Goal: Transaction & Acquisition: Book appointment/travel/reservation

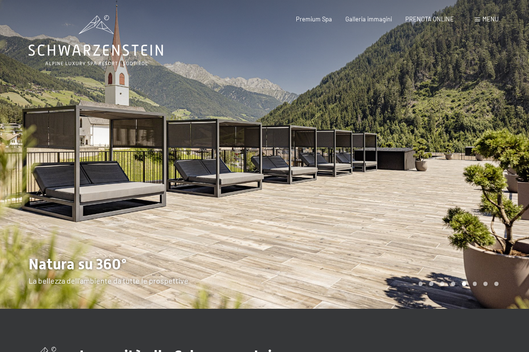
click at [488, 20] on span "Menu" at bounding box center [490, 19] width 16 height 8
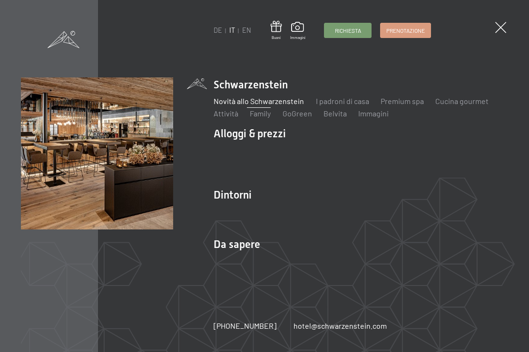
click at [261, 118] on link "Family" at bounding box center [260, 113] width 21 height 9
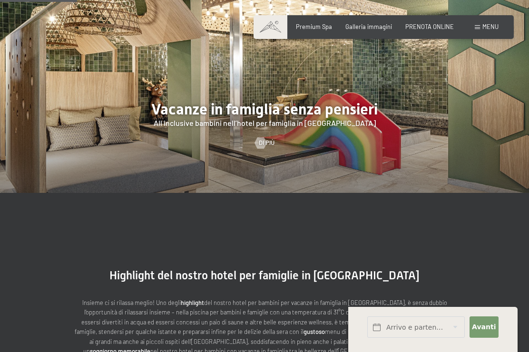
scroll to position [775, 0]
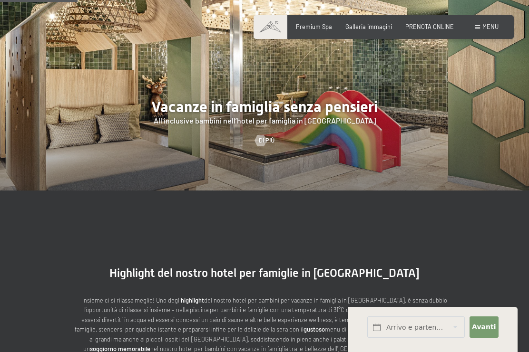
click at [262, 146] on div at bounding box center [260, 140] width 7 height 11
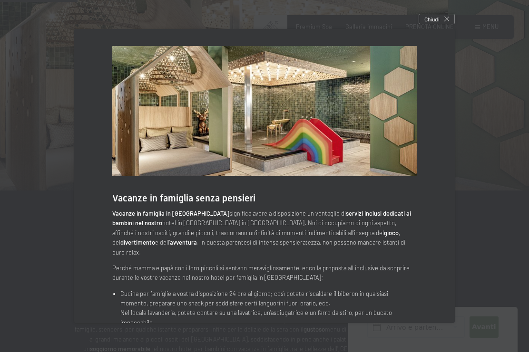
scroll to position [0, 0]
click at [438, 22] on span "Chiudi" at bounding box center [431, 19] width 15 height 8
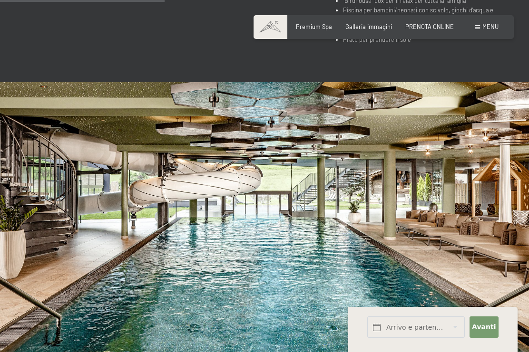
scroll to position [1647, 0]
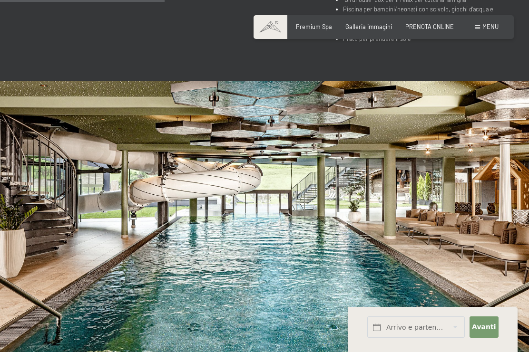
click at [17, 133] on img at bounding box center [264, 230] width 529 height 298
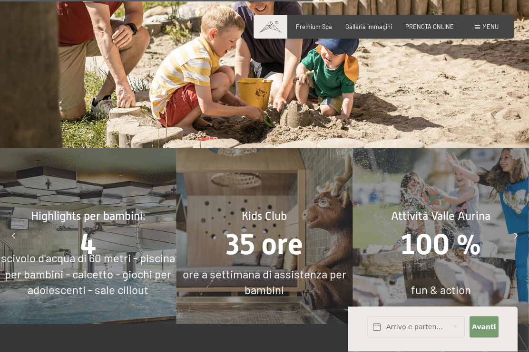
scroll to position [3094, 0]
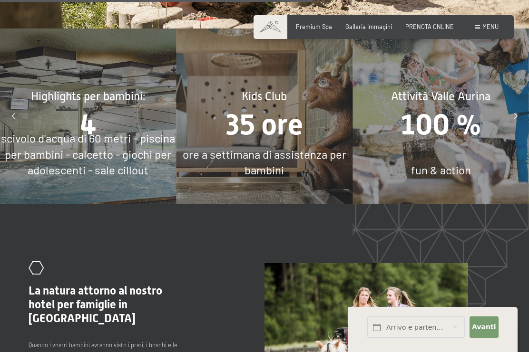
click at [47, 143] on span "scivolo d'acqua di 60 metri - piscina per bambini - calcetto - giochi per adole…" at bounding box center [88, 154] width 174 height 46
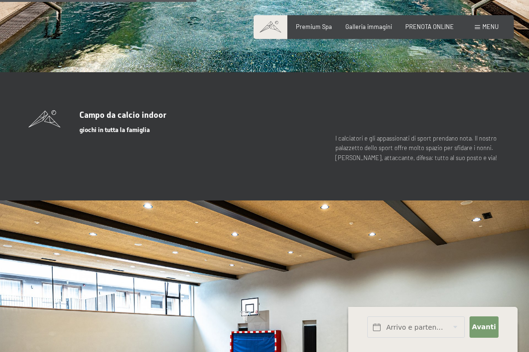
scroll to position [1954, 0]
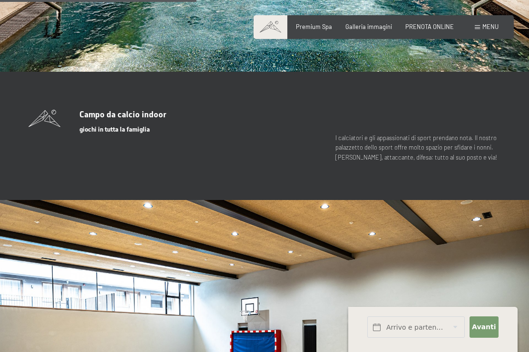
click at [368, 25] on span "Galleria immagini" at bounding box center [368, 27] width 47 height 8
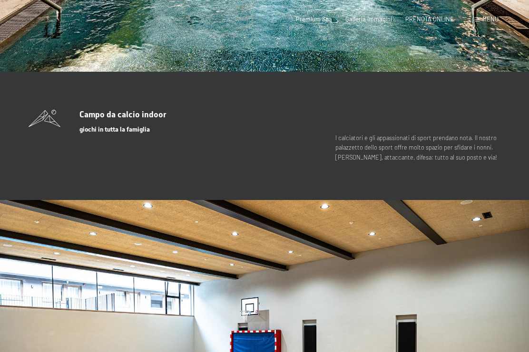
scroll to position [0, 0]
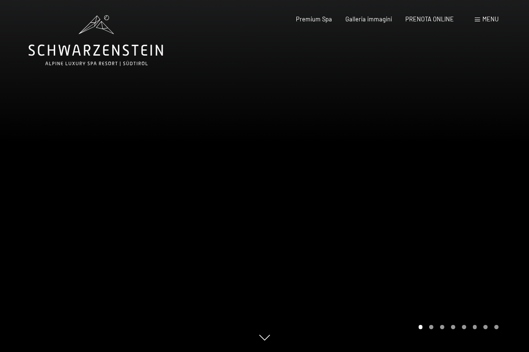
click at [310, 18] on span "Premium Spa" at bounding box center [314, 19] width 36 height 8
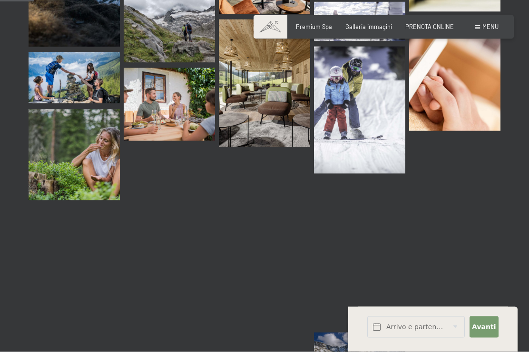
scroll to position [485, 0]
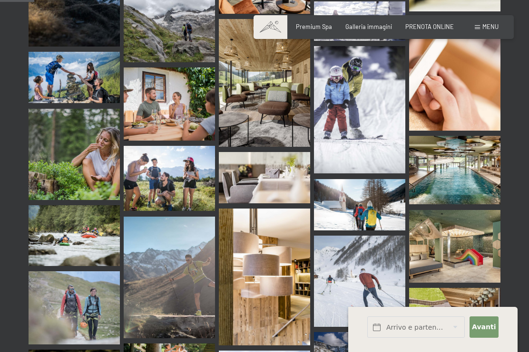
click at [441, 136] on img at bounding box center [454, 170] width 91 height 68
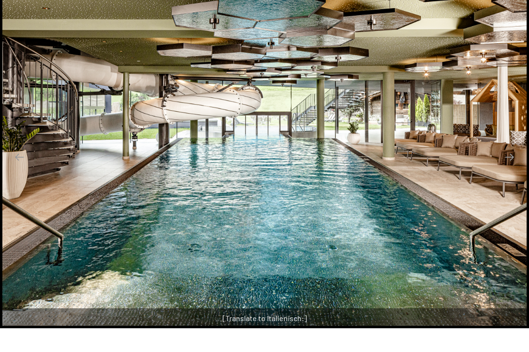
scroll to position [510, 0]
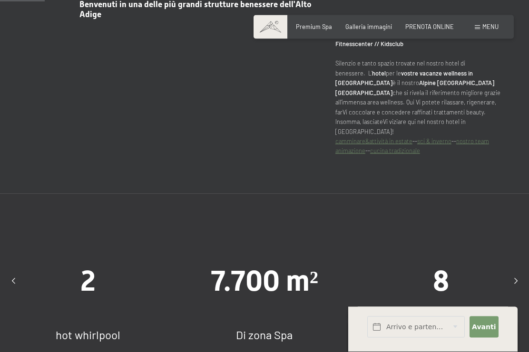
scroll to position [452, 0]
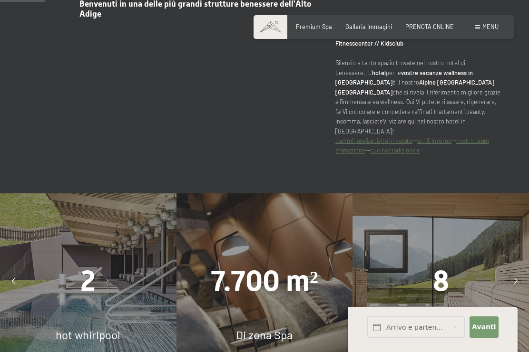
click at [310, 26] on span "Premium Spa" at bounding box center [314, 27] width 36 height 8
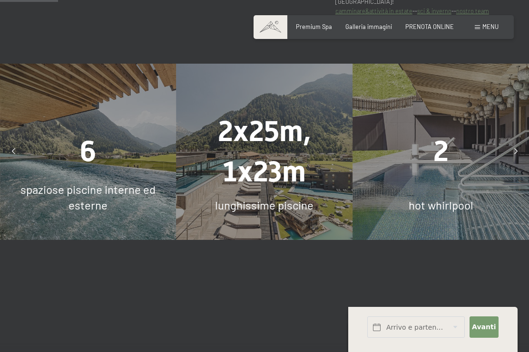
scroll to position [583, 0]
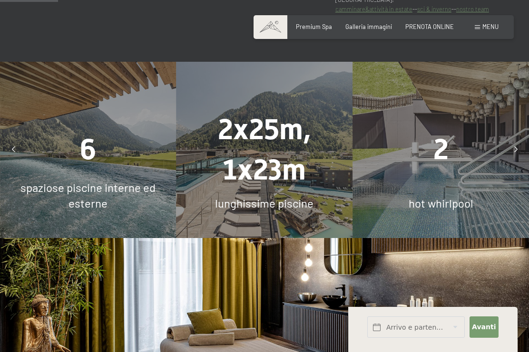
click at [387, 145] on div "2" at bounding box center [440, 150] width 176 height 40
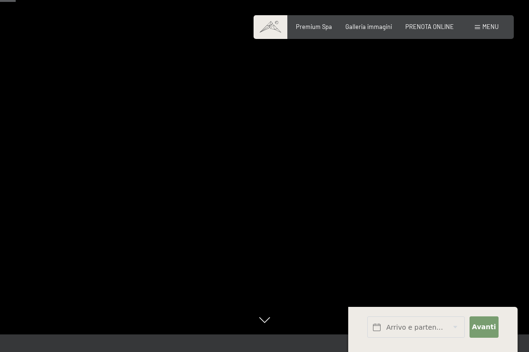
scroll to position [0, 0]
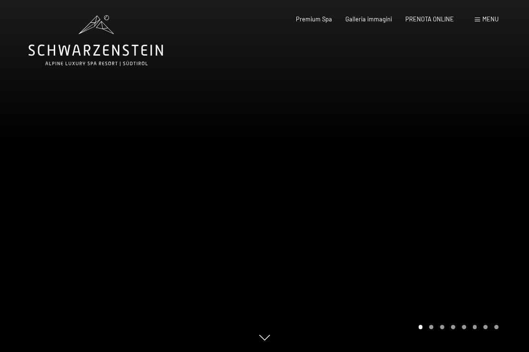
click at [490, 23] on span "Menu" at bounding box center [490, 19] width 16 height 8
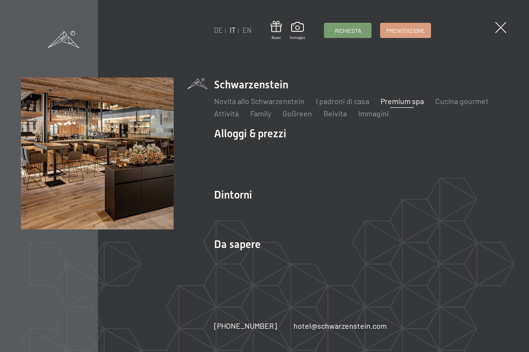
click at [442, 106] on link "Cucina gourmet" at bounding box center [461, 101] width 53 height 9
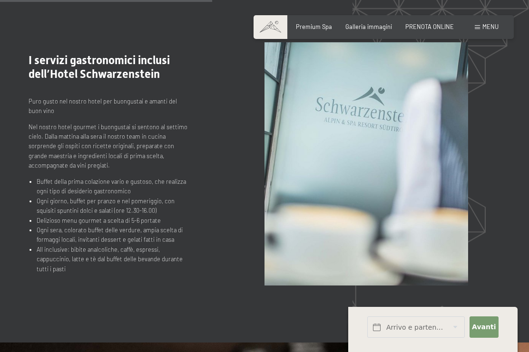
scroll to position [880, 0]
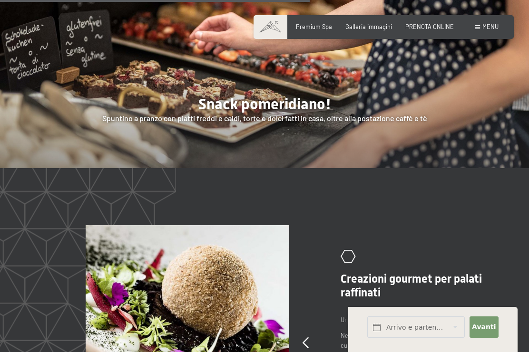
click at [136, 133] on div at bounding box center [264, 55] width 529 height 226
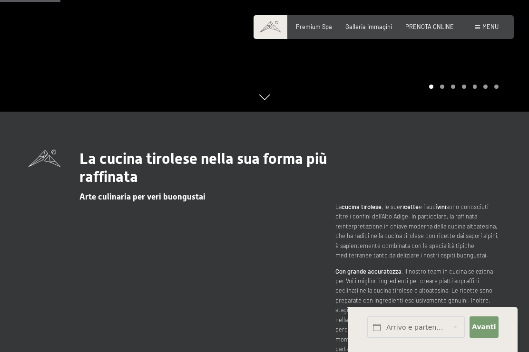
scroll to position [225, 0]
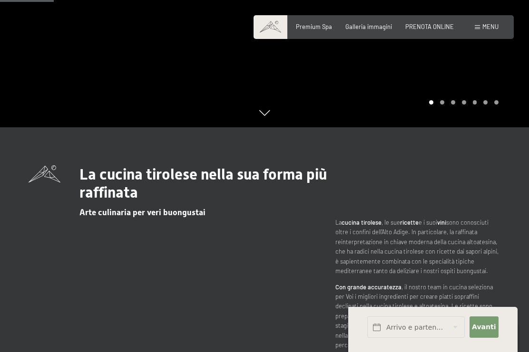
click at [490, 26] on span "Menu" at bounding box center [490, 27] width 16 height 8
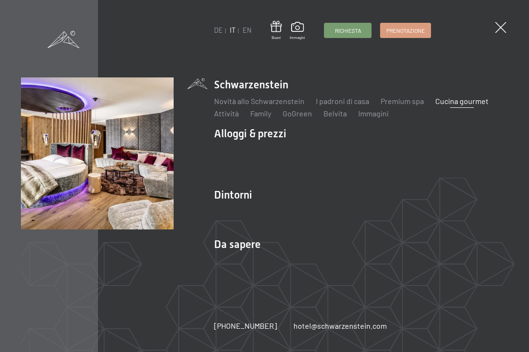
click at [349, 151] on link "Offerte" at bounding box center [349, 150] width 24 height 9
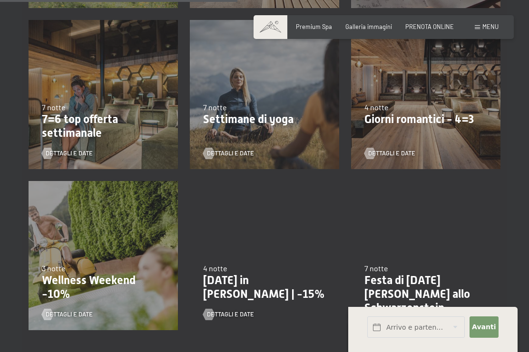
scroll to position [627, 0]
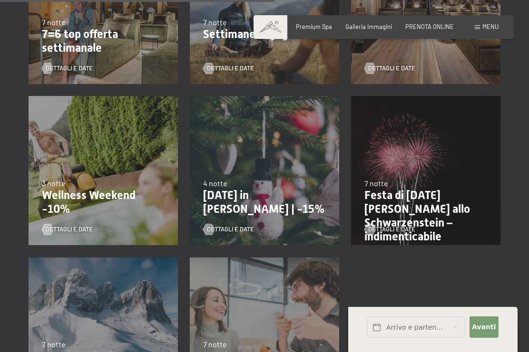
click at [387, 72] on span "Dettagli e Date" at bounding box center [391, 68] width 47 height 9
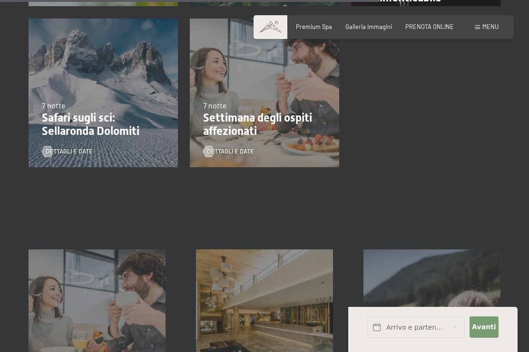
scroll to position [1025, 0]
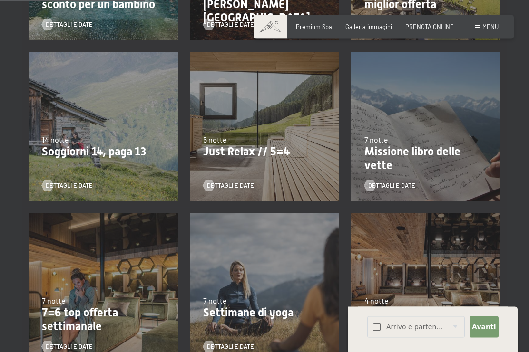
click at [226, 147] on p "Just Relax // 5=4" at bounding box center [264, 152] width 123 height 14
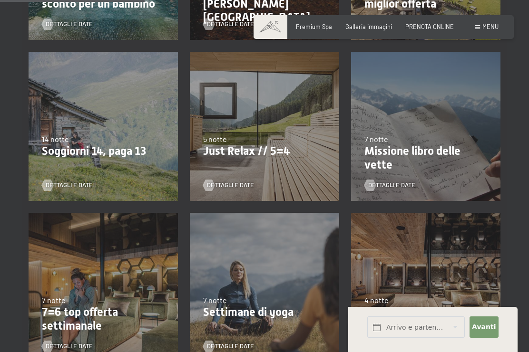
click at [226, 188] on span "Dettagli e Date" at bounding box center [230, 185] width 47 height 9
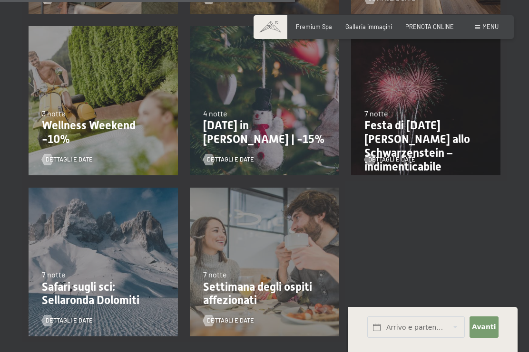
scroll to position [697, 0]
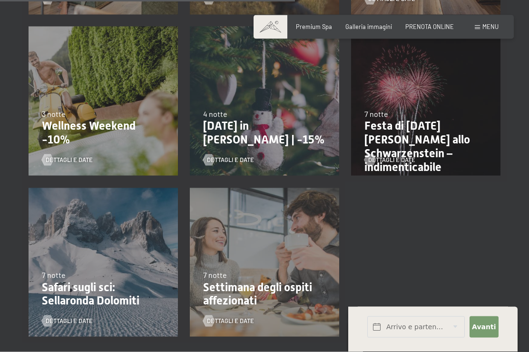
click at [218, 131] on p "Natale in montagna | -15%" at bounding box center [264, 133] width 123 height 28
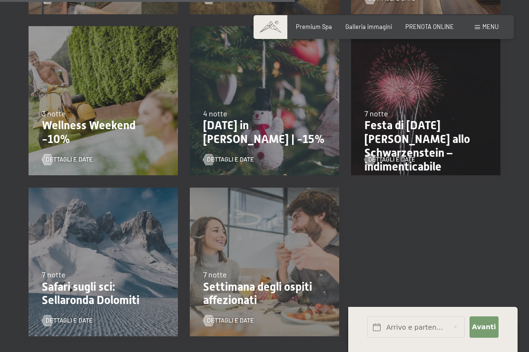
click at [220, 159] on span "Dettagli e Date" at bounding box center [230, 159] width 47 height 9
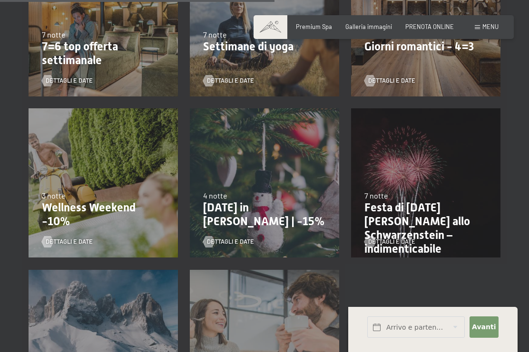
scroll to position [669, 0]
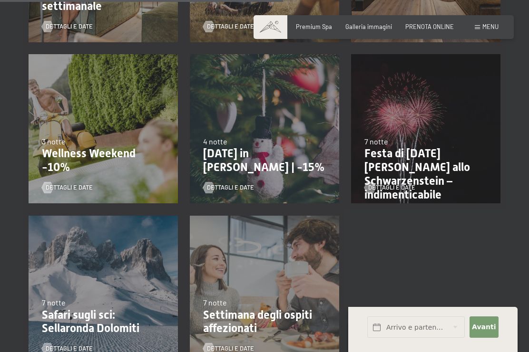
click at [394, 169] on p "Festa di San Silvestro allo Schwarzenstein – indimenticabile" at bounding box center [425, 174] width 123 height 55
click at [380, 161] on p "Festa di San Silvestro allo Schwarzenstein – indimenticabile" at bounding box center [425, 174] width 123 height 55
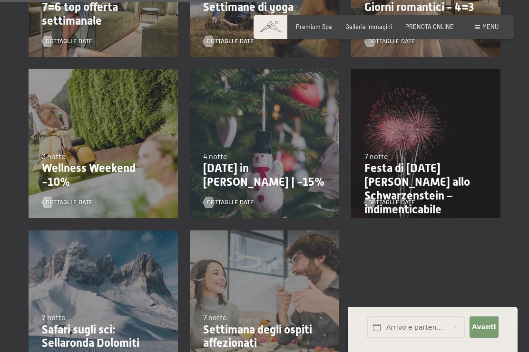
scroll to position [654, 0]
click at [391, 183] on p "Festa di San Silvestro allo Schwarzenstein – indimenticabile" at bounding box center [425, 189] width 123 height 55
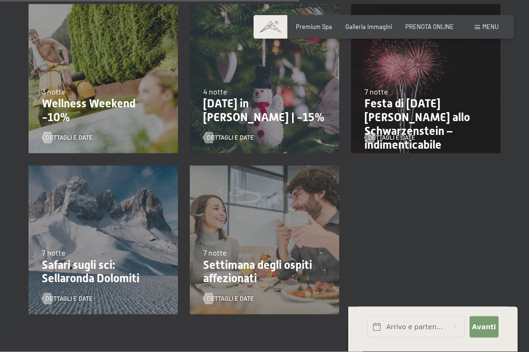
scroll to position [723, 0]
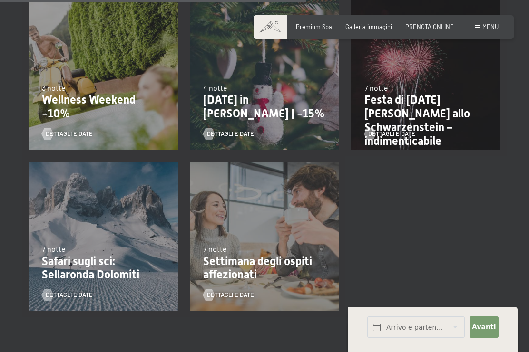
click at [382, 123] on div "Dettagli e Date" at bounding box center [422, 128] width 117 height 20
click at [391, 133] on span "Dettagli e Date" at bounding box center [391, 134] width 47 height 9
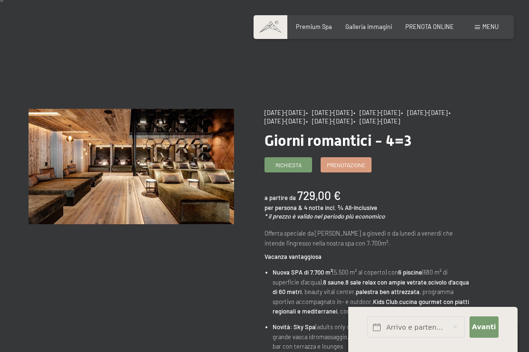
scroll to position [11, 0]
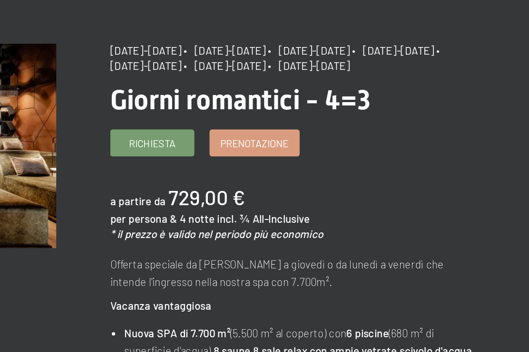
click at [327, 155] on span "Prenotazione" at bounding box center [346, 159] width 39 height 8
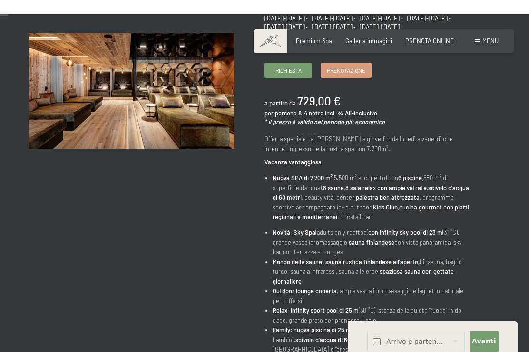
scroll to position [0, 0]
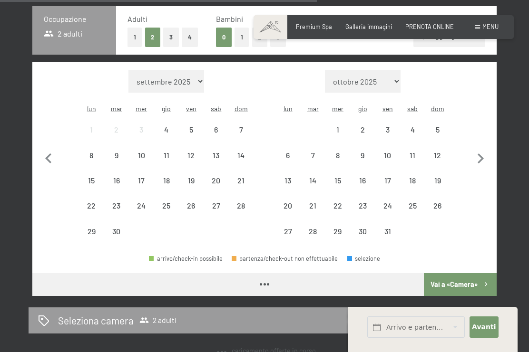
select select "2025-11-01"
select select "2025-12-01"
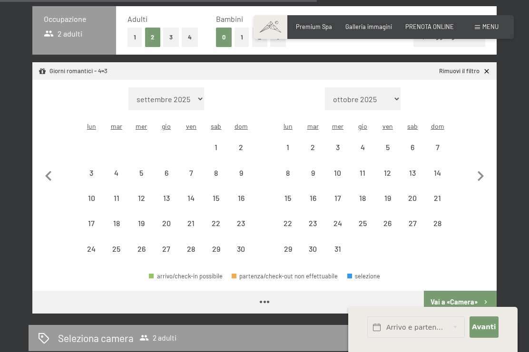
select select "2025-11-01"
select select "2025-12-01"
select select "2025-11-01"
select select "2025-12-01"
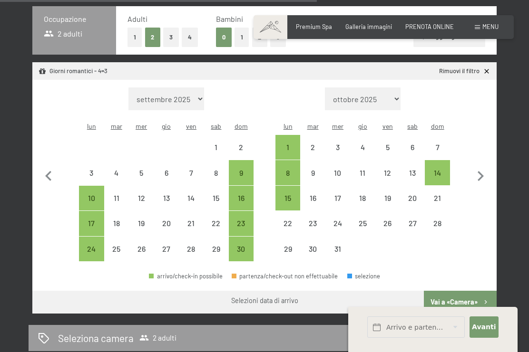
click at [476, 70] on link "Rimuovi il filtro" at bounding box center [464, 71] width 51 height 9
select select "2025-11-01"
select select "2025-12-01"
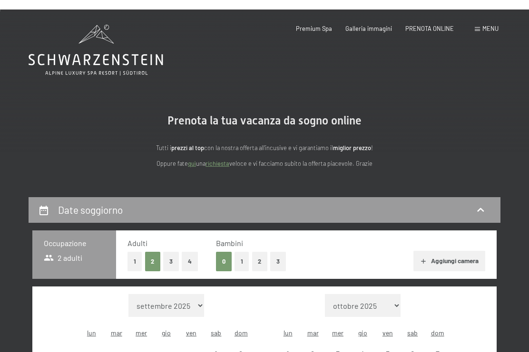
select select "2025-11-01"
select select "2025-12-01"
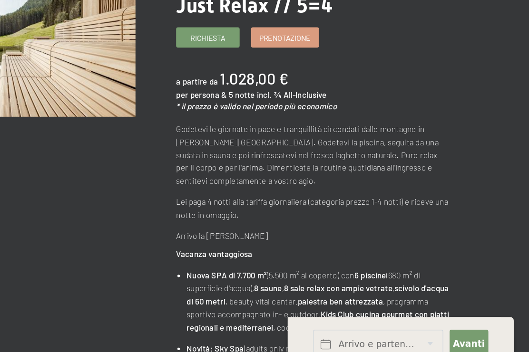
scroll to position [73, 0]
click at [327, 93] on span "Prenotazione" at bounding box center [346, 97] width 39 height 8
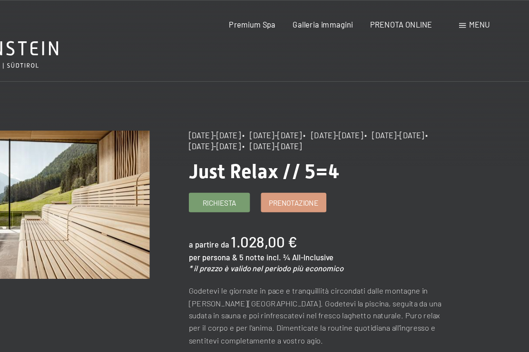
scroll to position [0, 0]
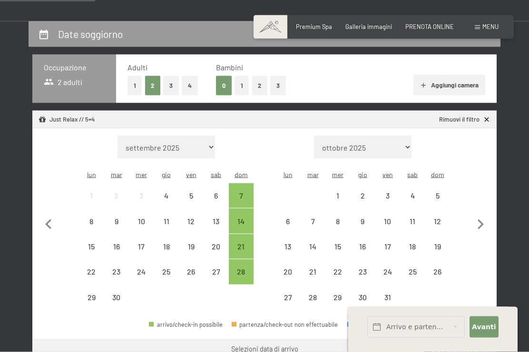
scroll to position [155, 0]
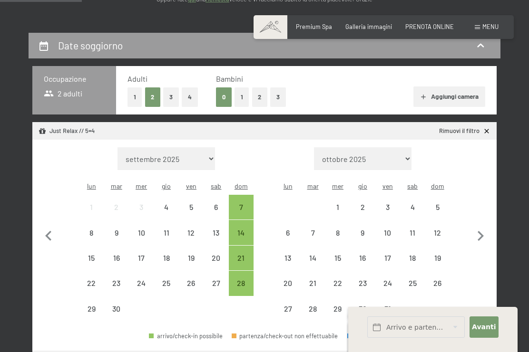
click at [244, 95] on button "1" at bounding box center [241, 96] width 15 height 19
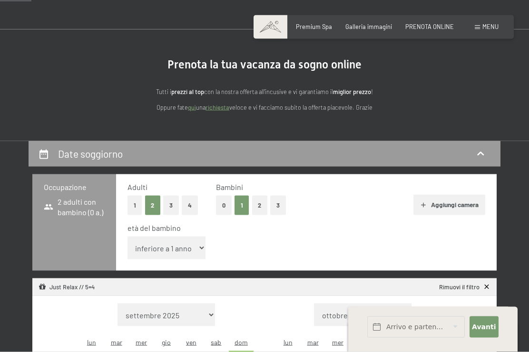
scroll to position [24, 0]
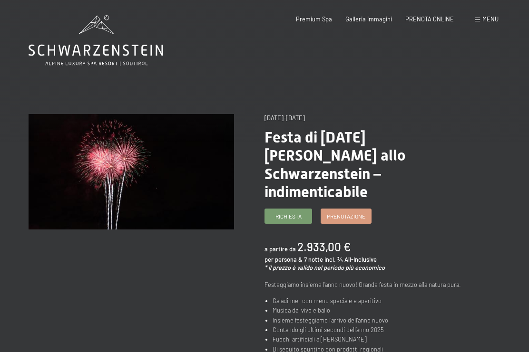
click at [482, 23] on div "Menu" at bounding box center [487, 19] width 24 height 9
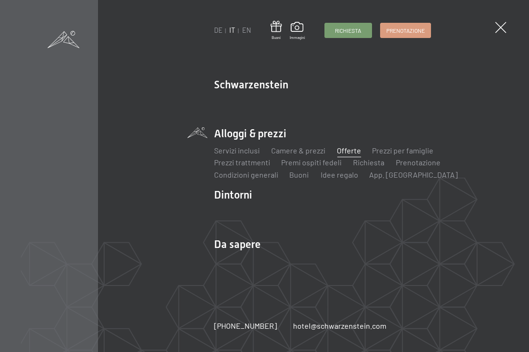
click at [403, 35] on link "Prenotazione" at bounding box center [405, 30] width 50 height 14
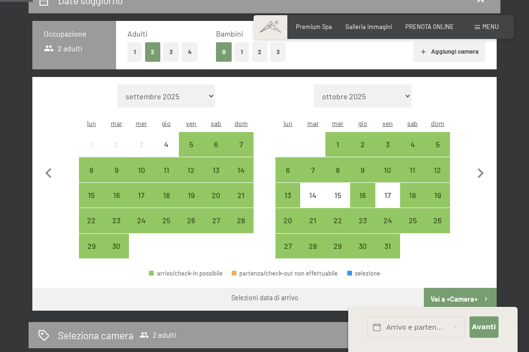
scroll to position [202, 0]
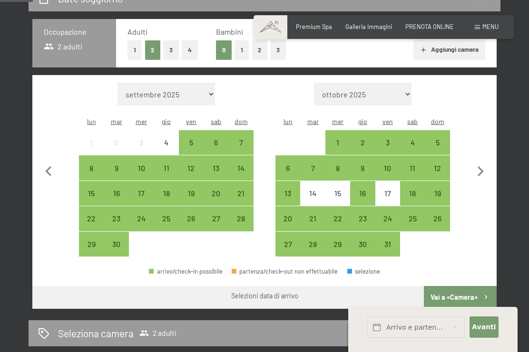
click at [240, 51] on button "1" at bounding box center [241, 49] width 15 height 19
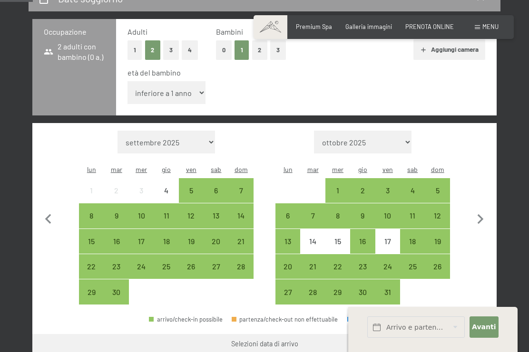
click at [145, 84] on select "inferiore a 1 anno 1 anno 2 anni 3 anni 4 anni 5 anni 6 anni 7 anni 8 anni 9 an…" at bounding box center [166, 92] width 78 height 23
select select "8"
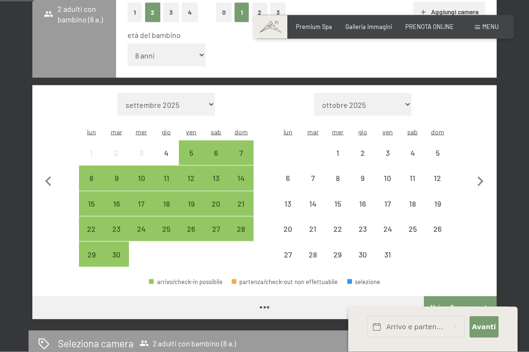
scroll to position [242, 0]
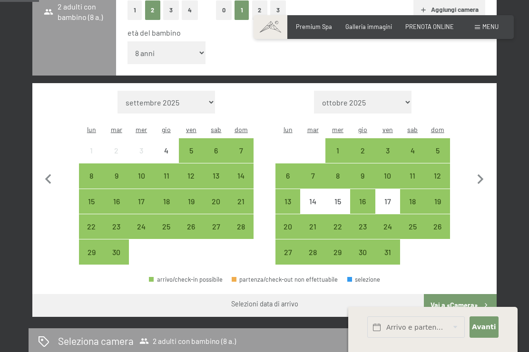
click at [475, 170] on icon "button" at bounding box center [480, 180] width 20 height 20
select select "2025-10-01"
select select "2025-11-01"
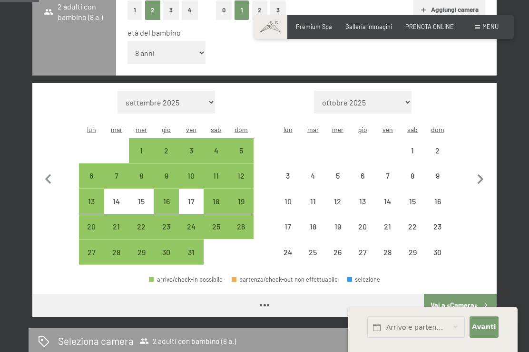
select select "2025-10-01"
select select "2025-11-01"
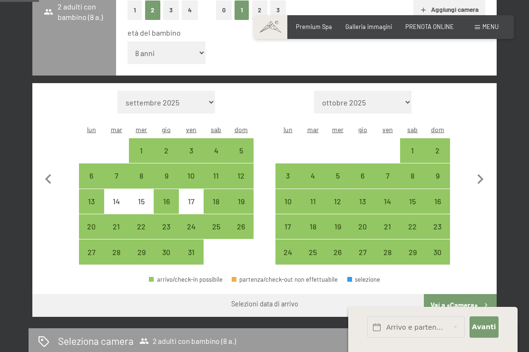
click at [358, 198] on div "13" at bounding box center [362, 209] width 23 height 23
select select "2025-10-01"
select select "2025-11-01"
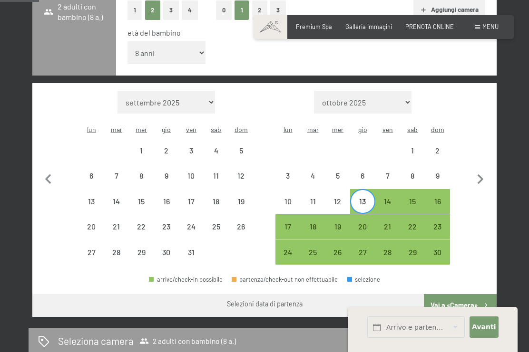
click at [291, 223] on div "17" at bounding box center [287, 234] width 23 height 23
select select "2025-10-01"
select select "2025-11-01"
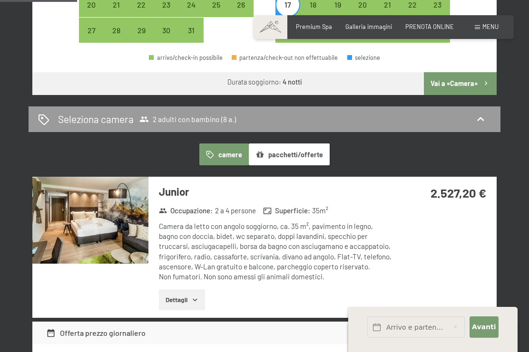
scroll to position [466, 0]
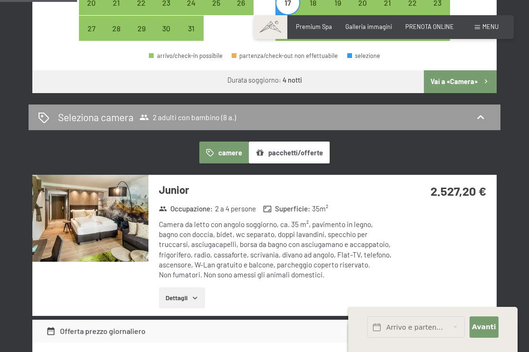
click at [184, 288] on button "Dettagli" at bounding box center [182, 298] width 46 height 21
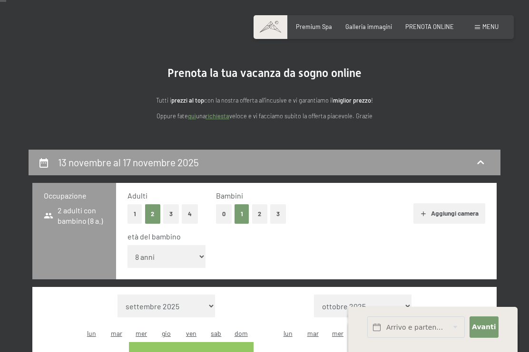
scroll to position [0, 0]
